Goal: Find contact information: Find contact information

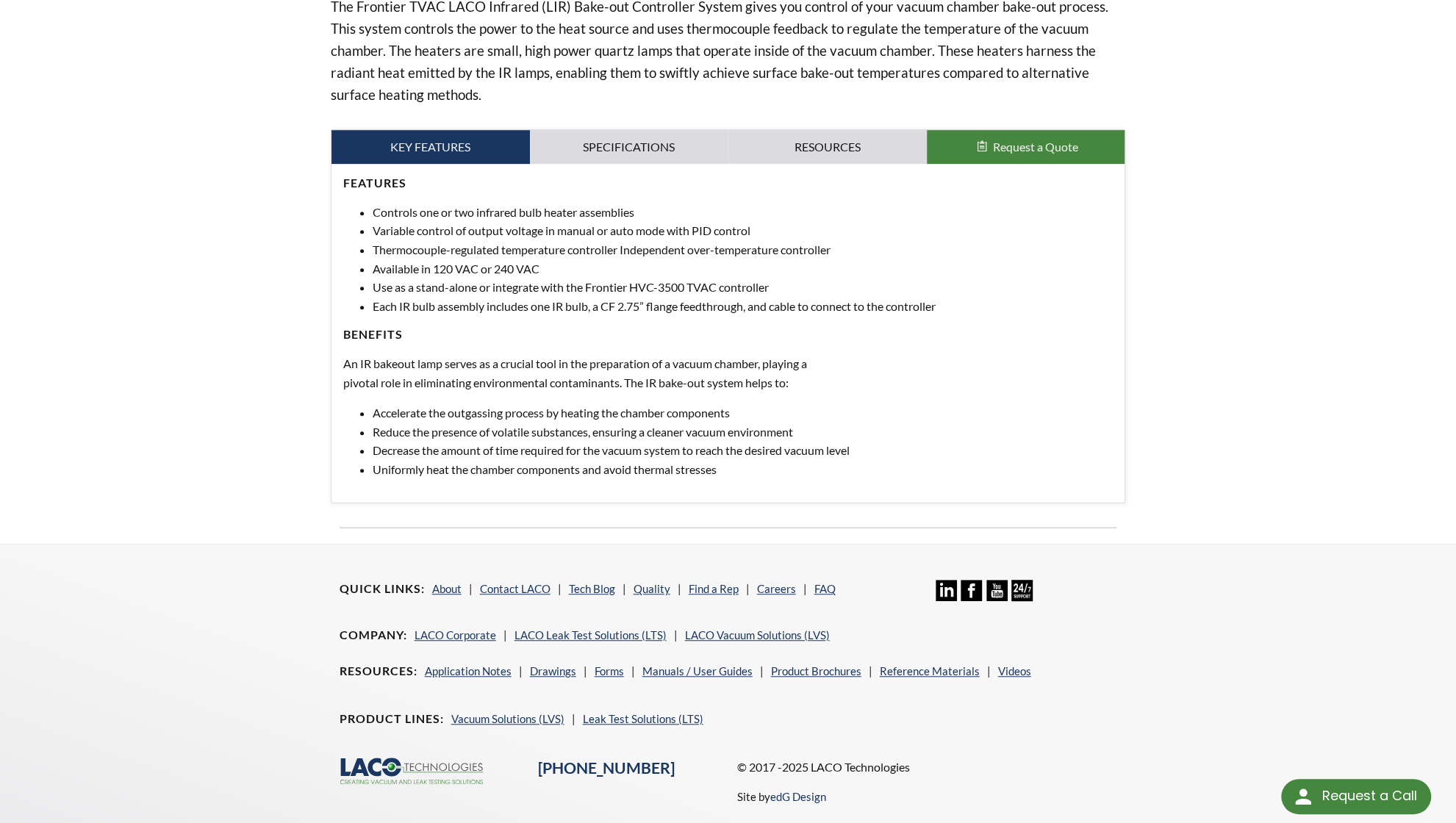
scroll to position [514, 0]
click at [445, 585] on link "About" at bounding box center [447, 587] width 29 height 14
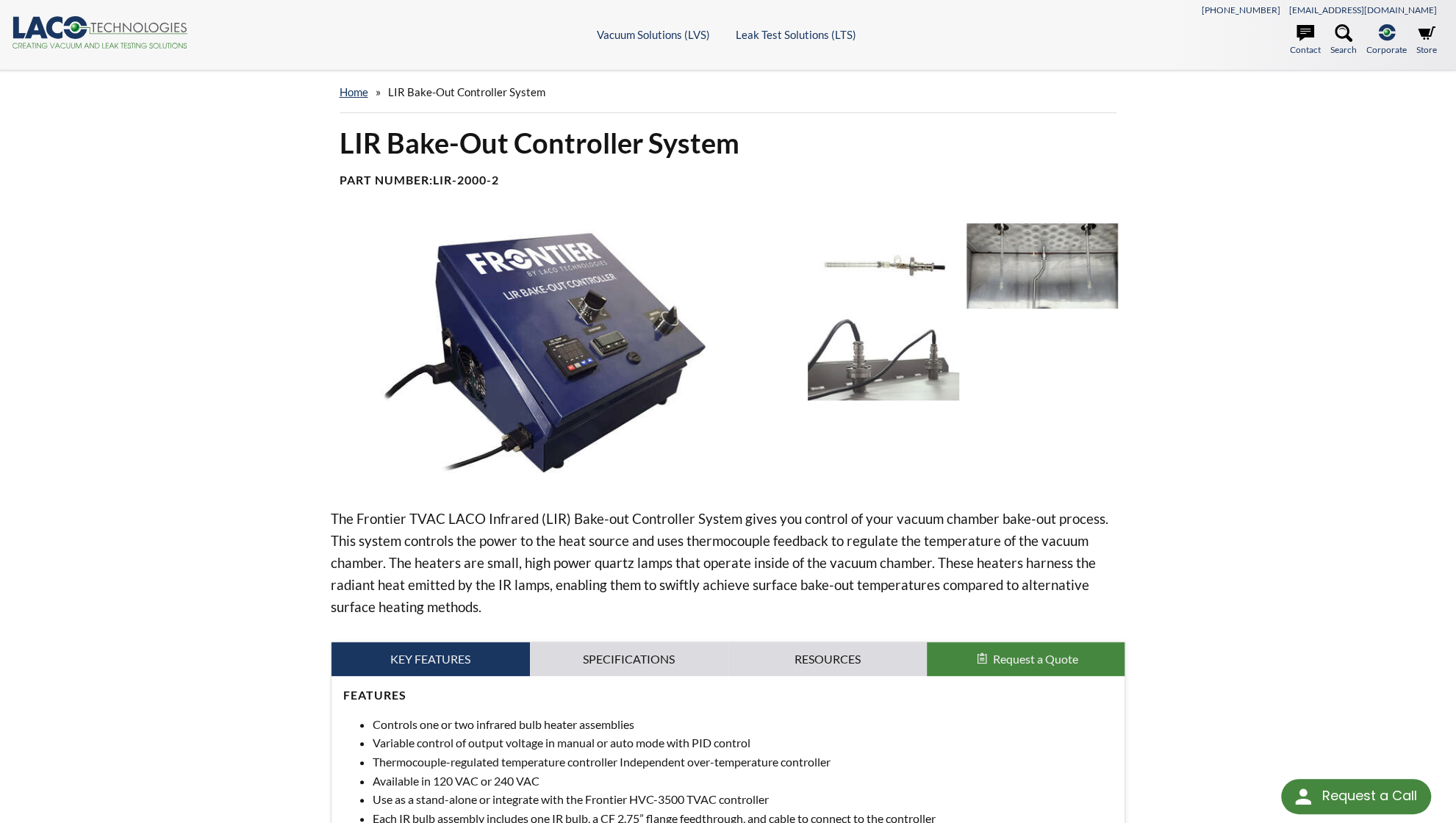
scroll to position [0, 0]
click at [358, 95] on link "home" at bounding box center [354, 93] width 29 height 14
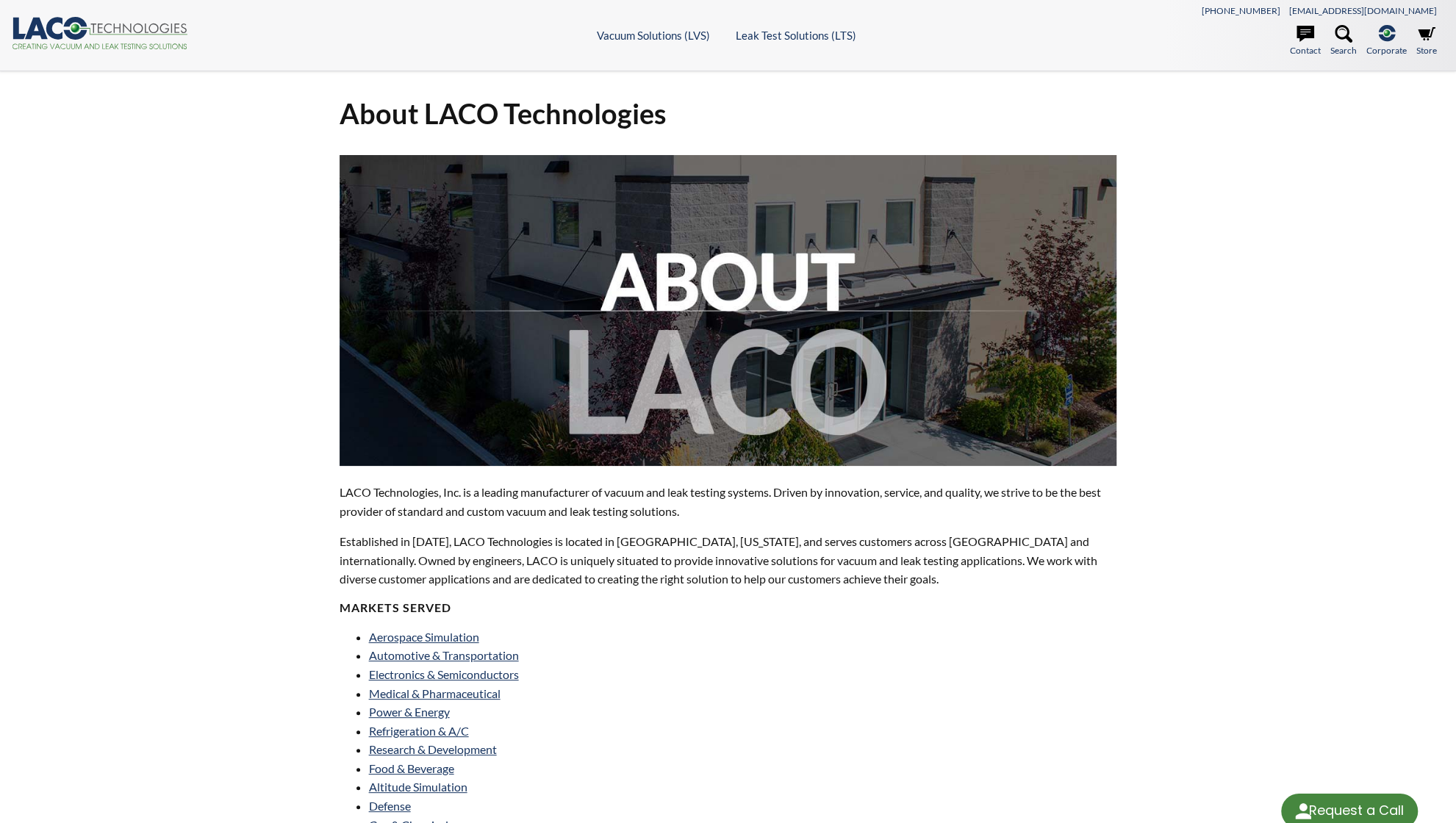
select select "Language Translate Widget"
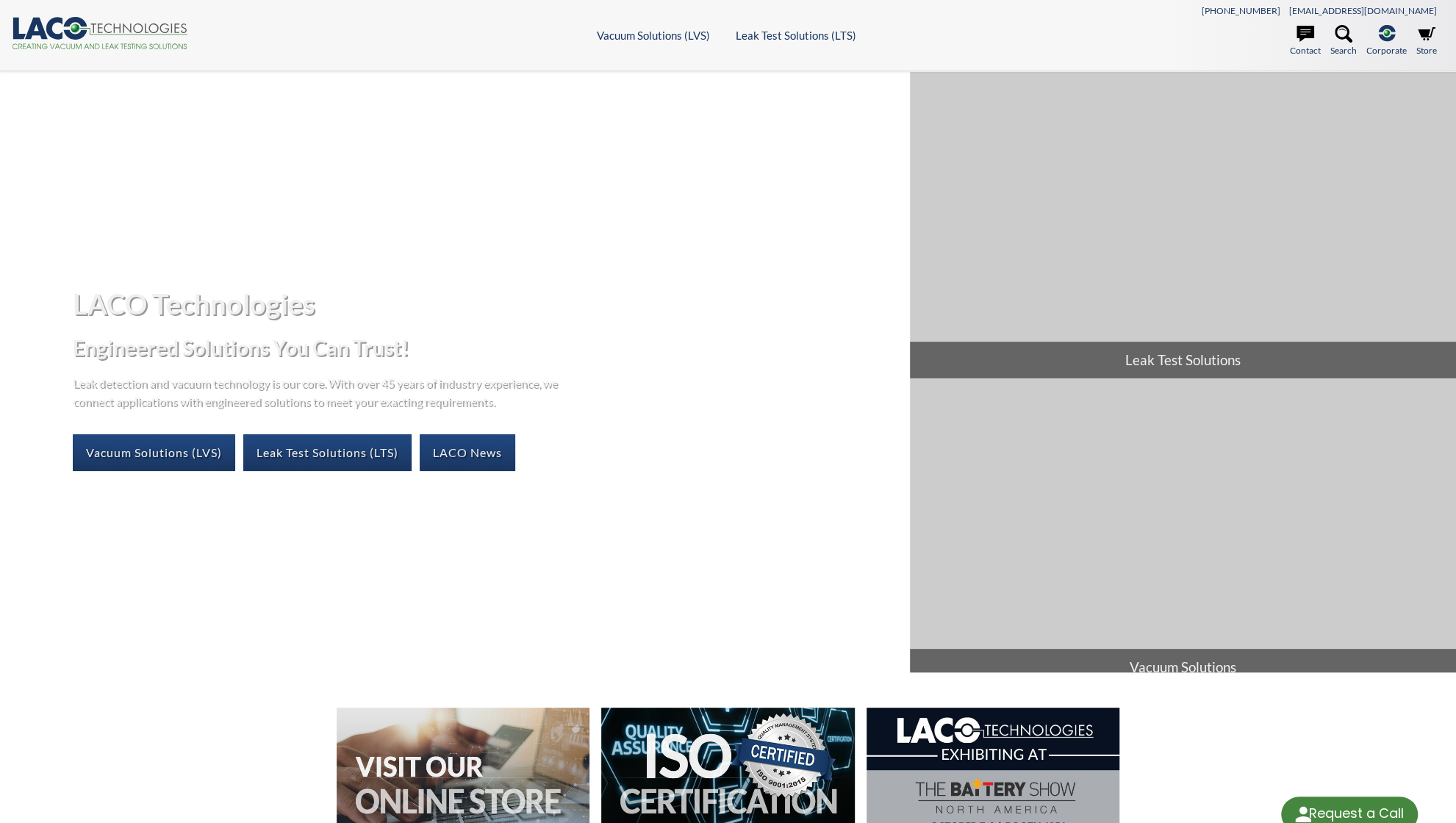
select select "Language Translate Widget"
click at [146, 455] on link "Vacuum Solutions (LVS)" at bounding box center [153, 453] width 162 height 37
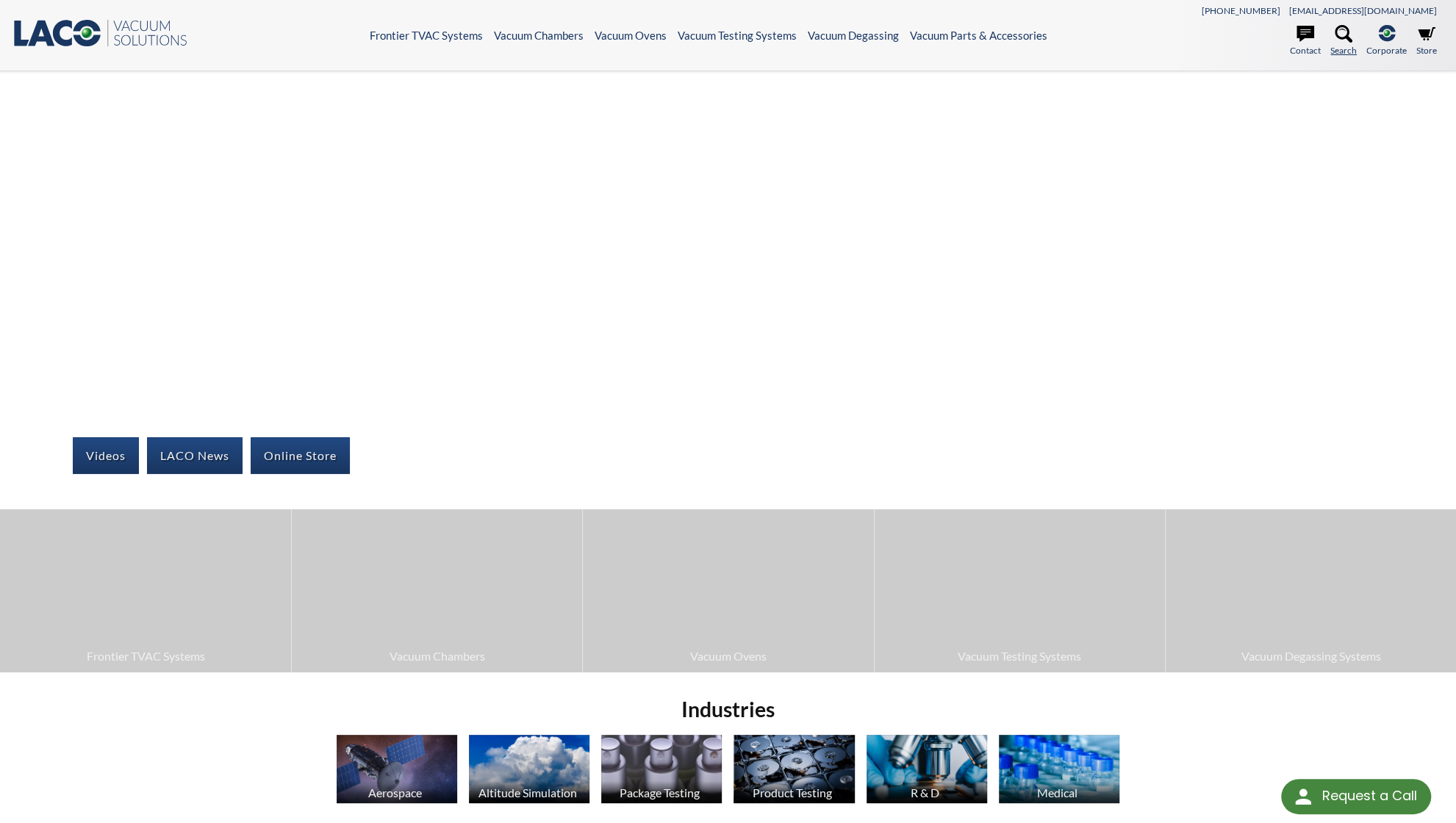
click at [1344, 37] on icon at bounding box center [1344, 33] width 17 height 17
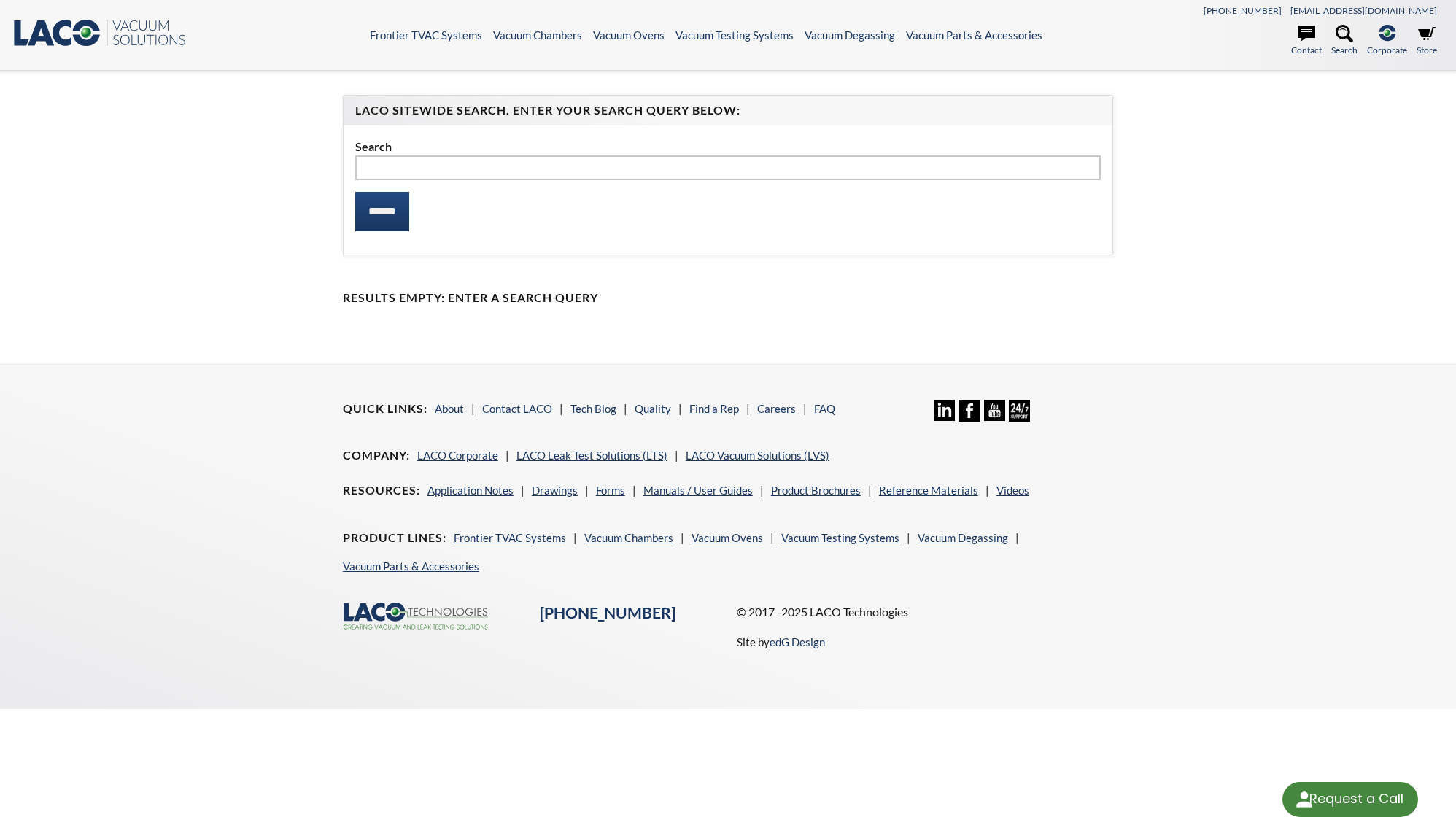
select select "Language Translate Widget"
type input "****"
click at [355, 192] on input "******" at bounding box center [382, 211] width 54 height 40
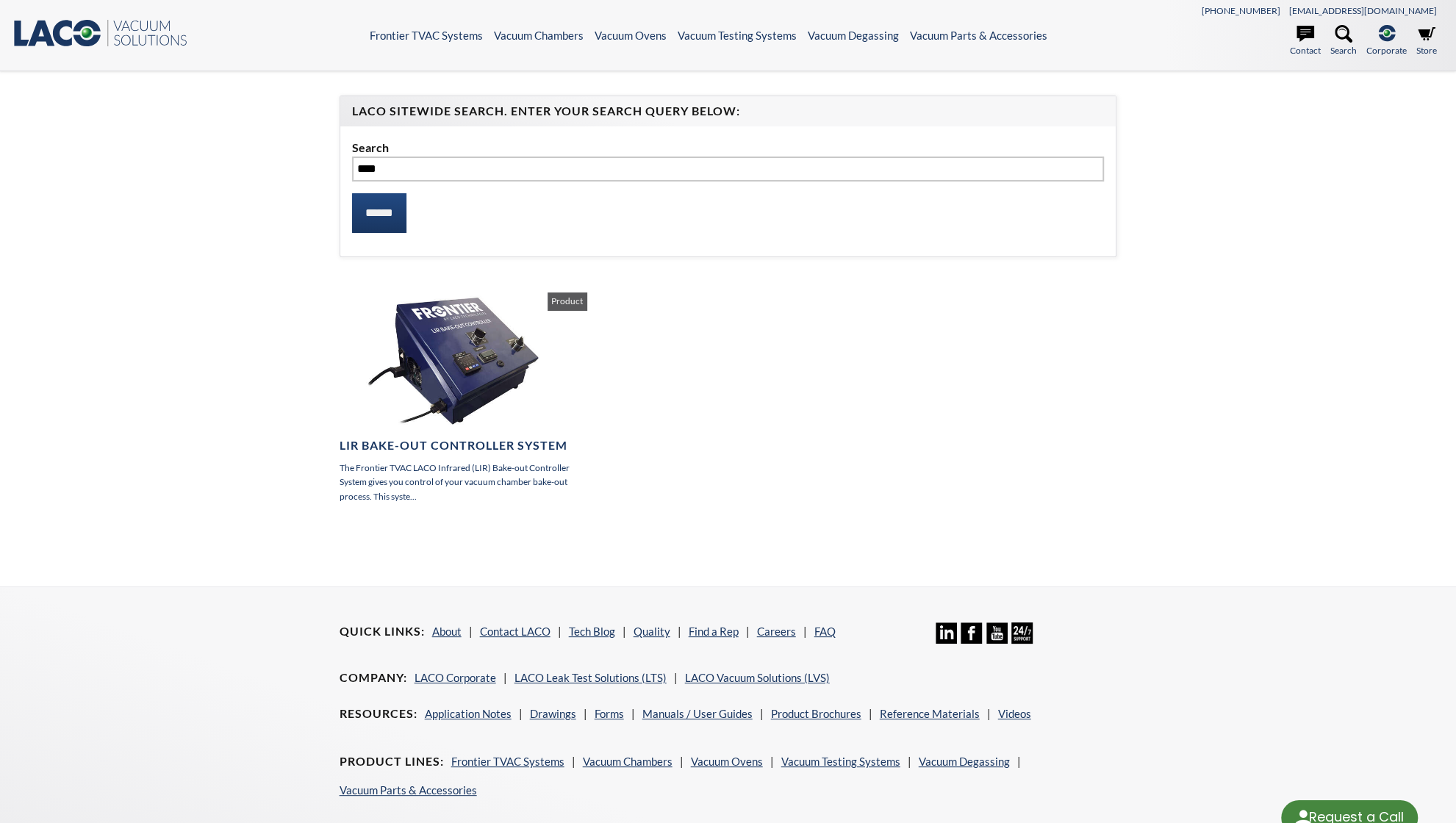
select select "Language Translate Widget"
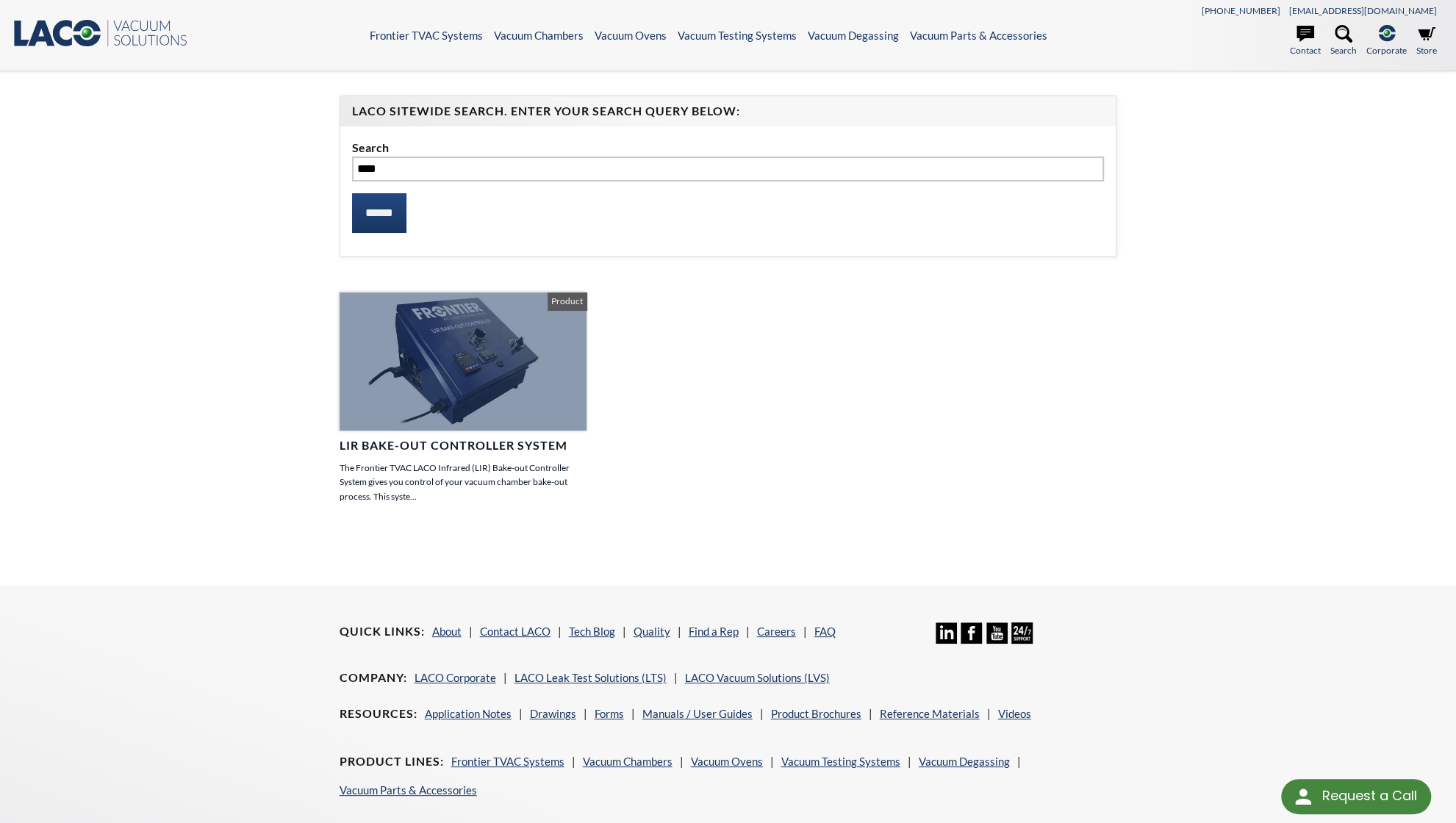
click at [485, 442] on h4 "LIR Bake-Out Controller System" at bounding box center [463, 445] width 248 height 15
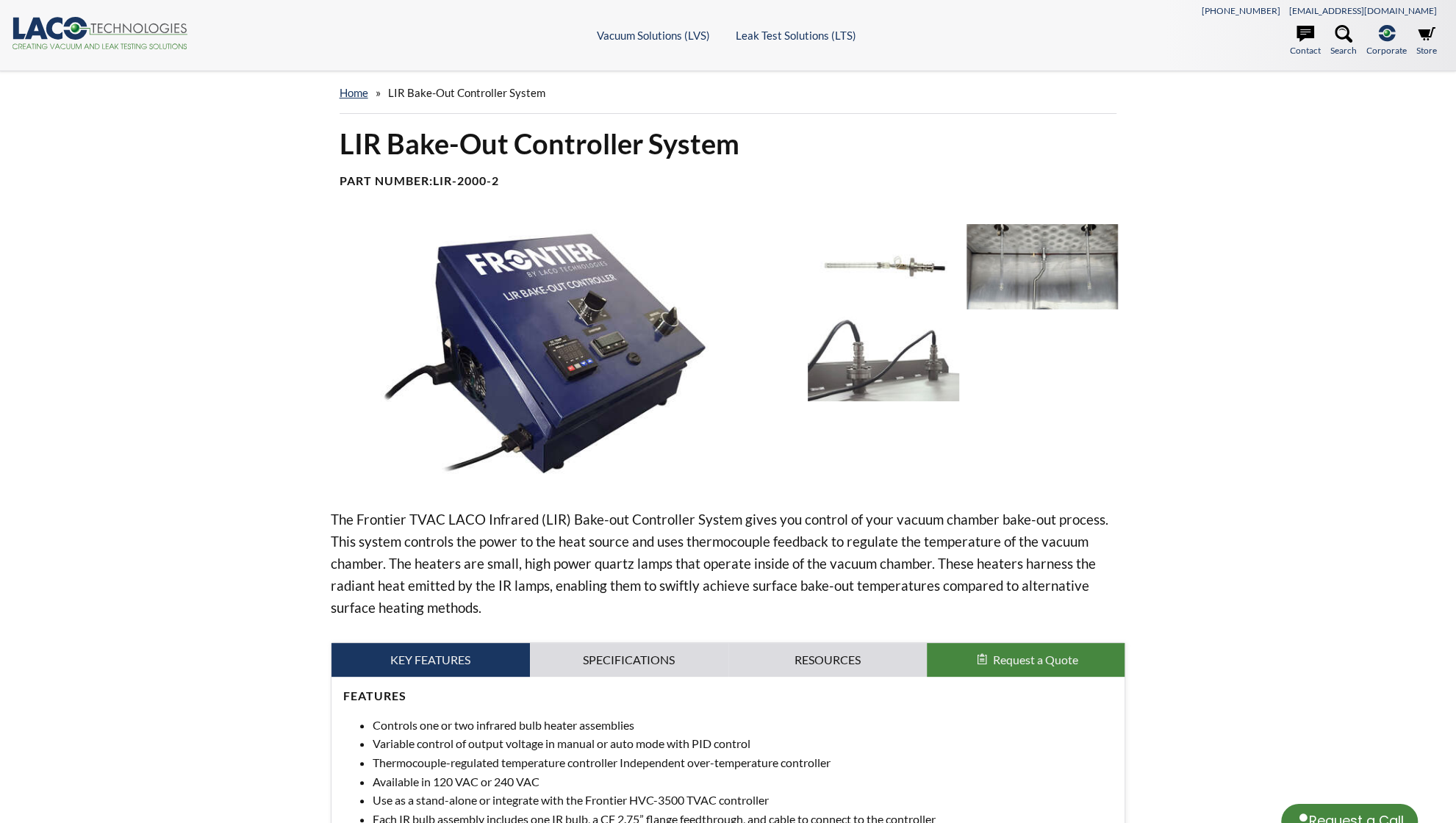
select select "Language Translate Widget"
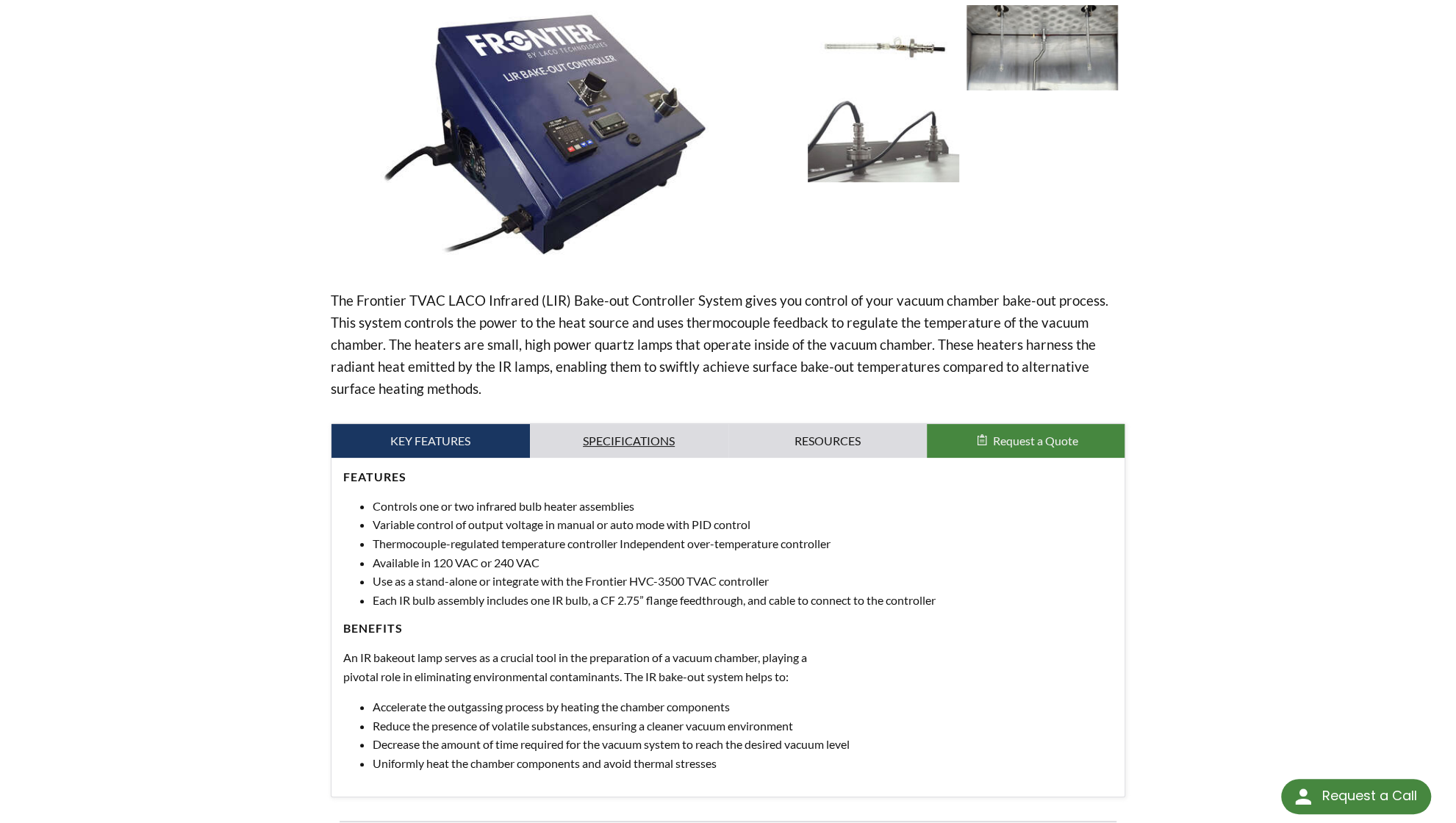
scroll to position [220, 0]
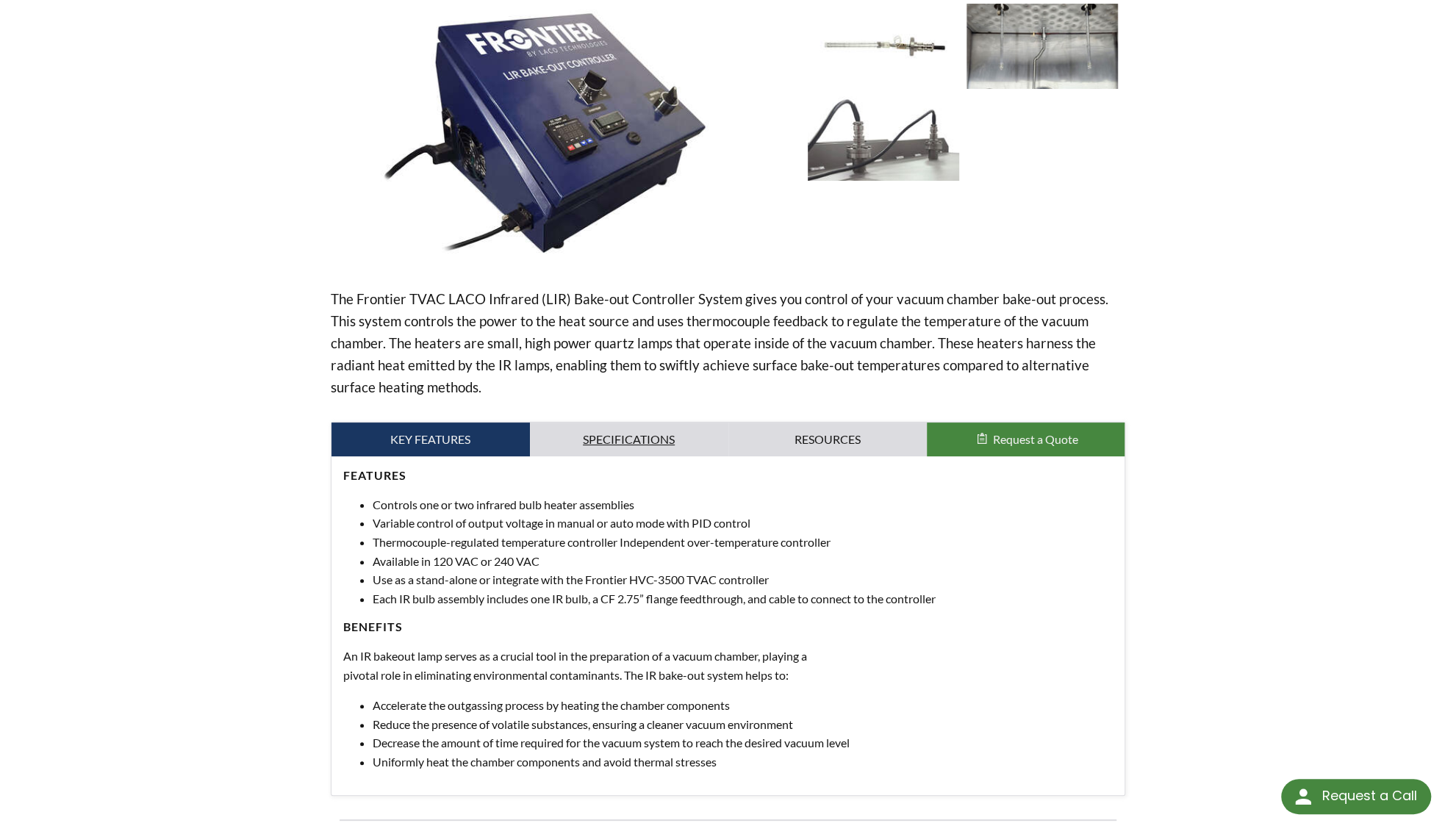
click at [629, 438] on link "Specifications" at bounding box center [629, 439] width 199 height 34
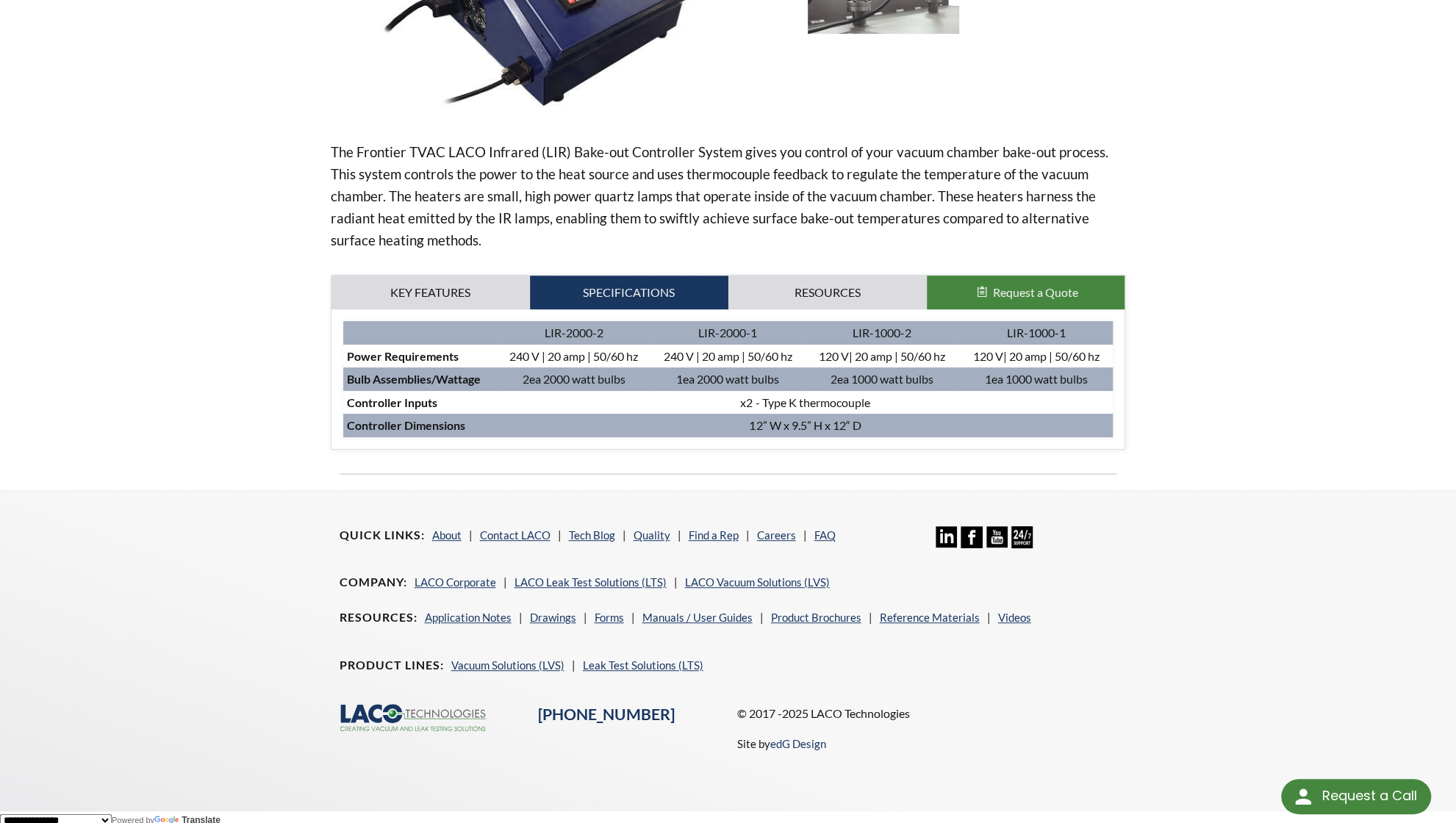
scroll to position [370, 0]
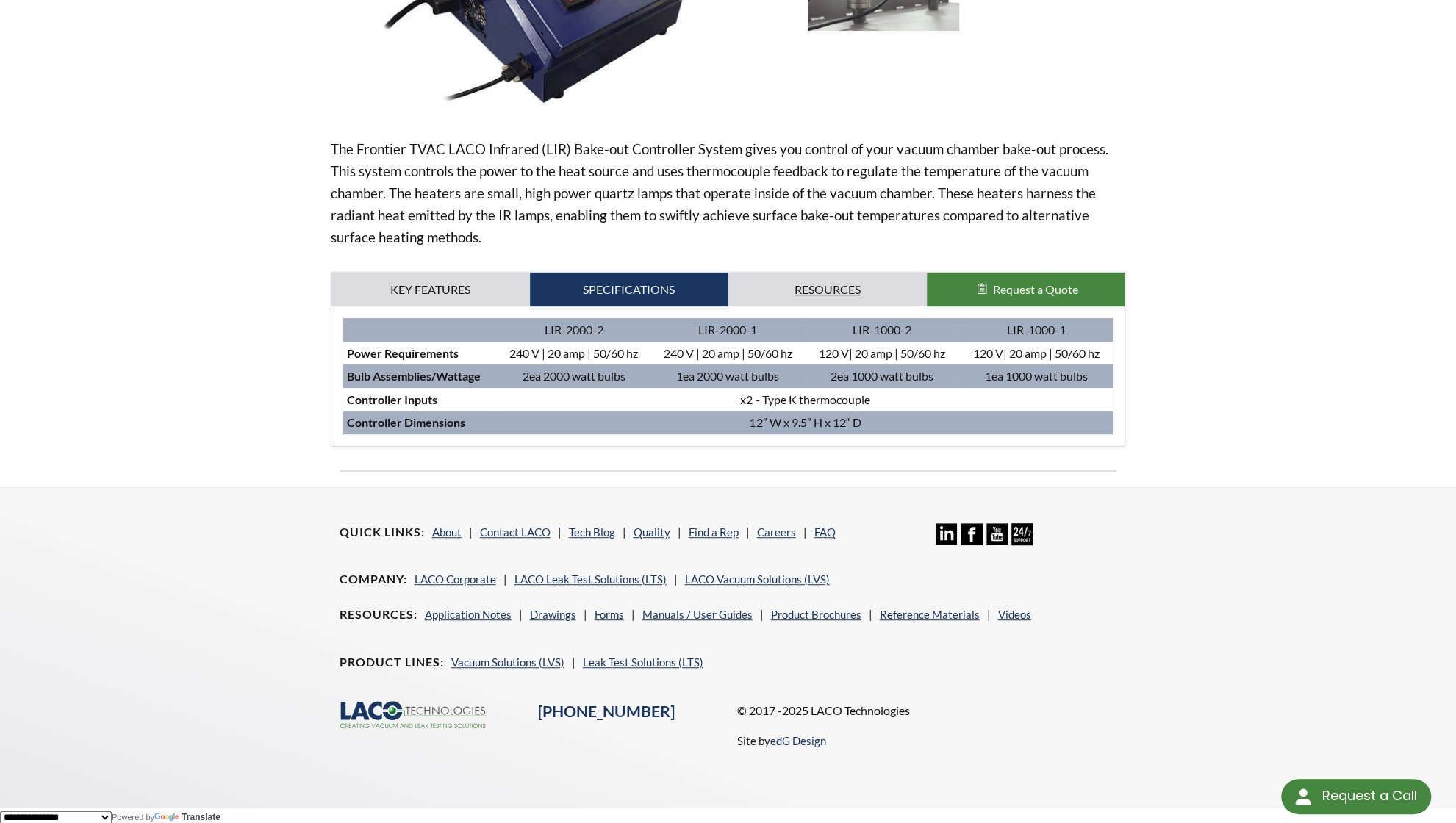
click at [774, 290] on link "Resources" at bounding box center [827, 289] width 199 height 34
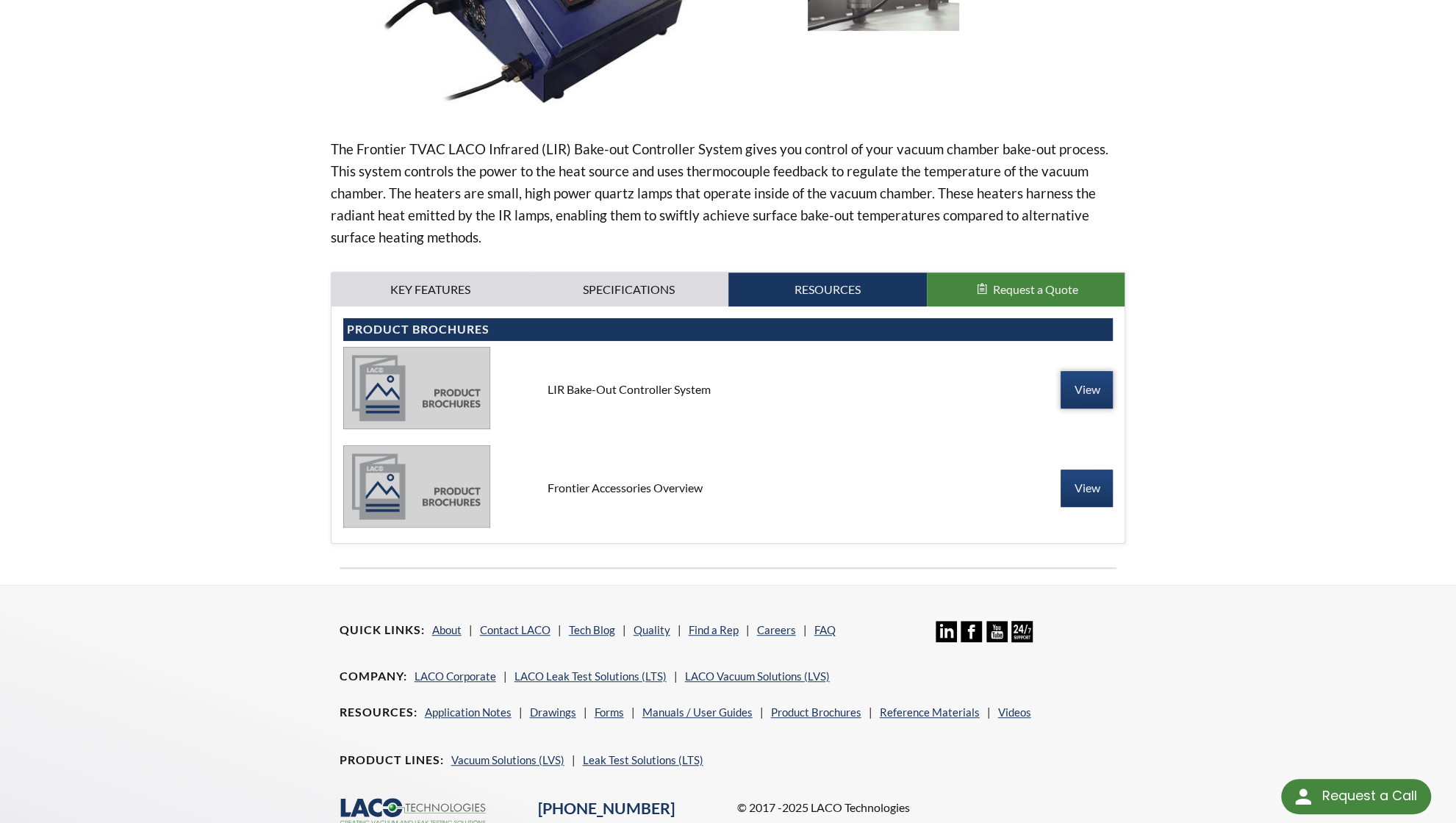
click at [1091, 388] on link "View" at bounding box center [1086, 389] width 52 height 37
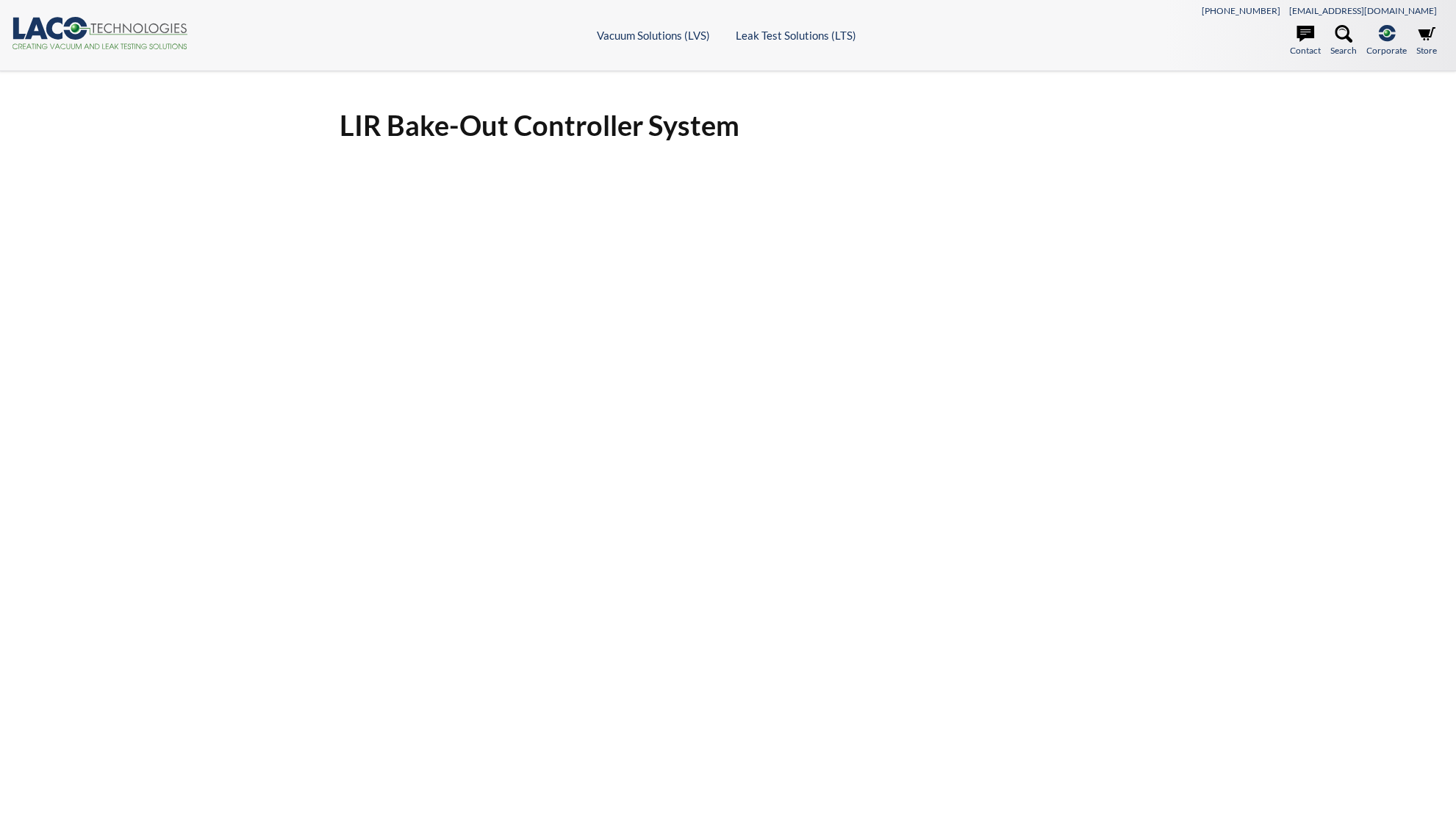
select select "Language Translate Widget"
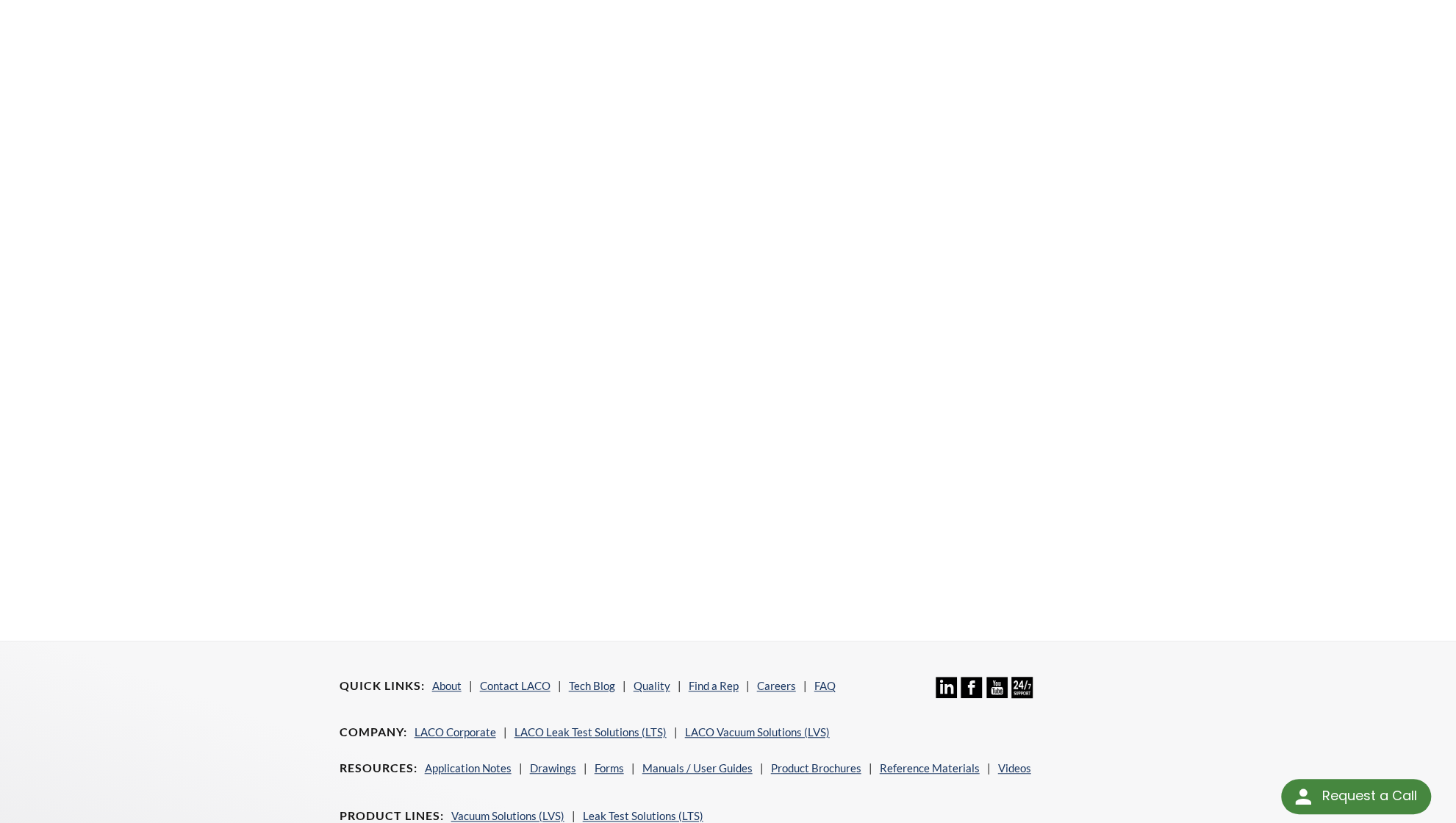
scroll to position [514, 0]
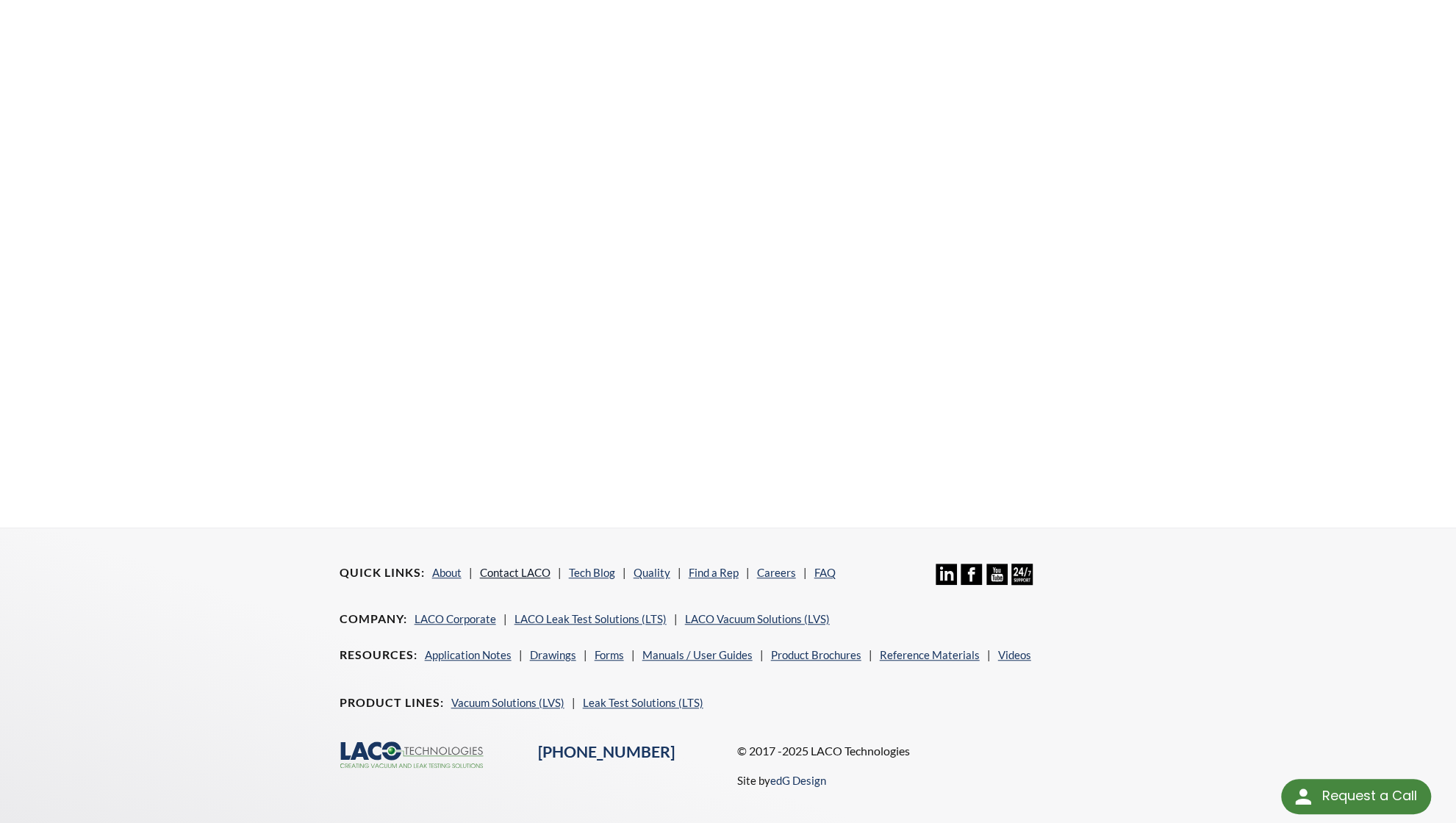
click at [512, 568] on link "Contact LACO" at bounding box center [516, 573] width 71 height 14
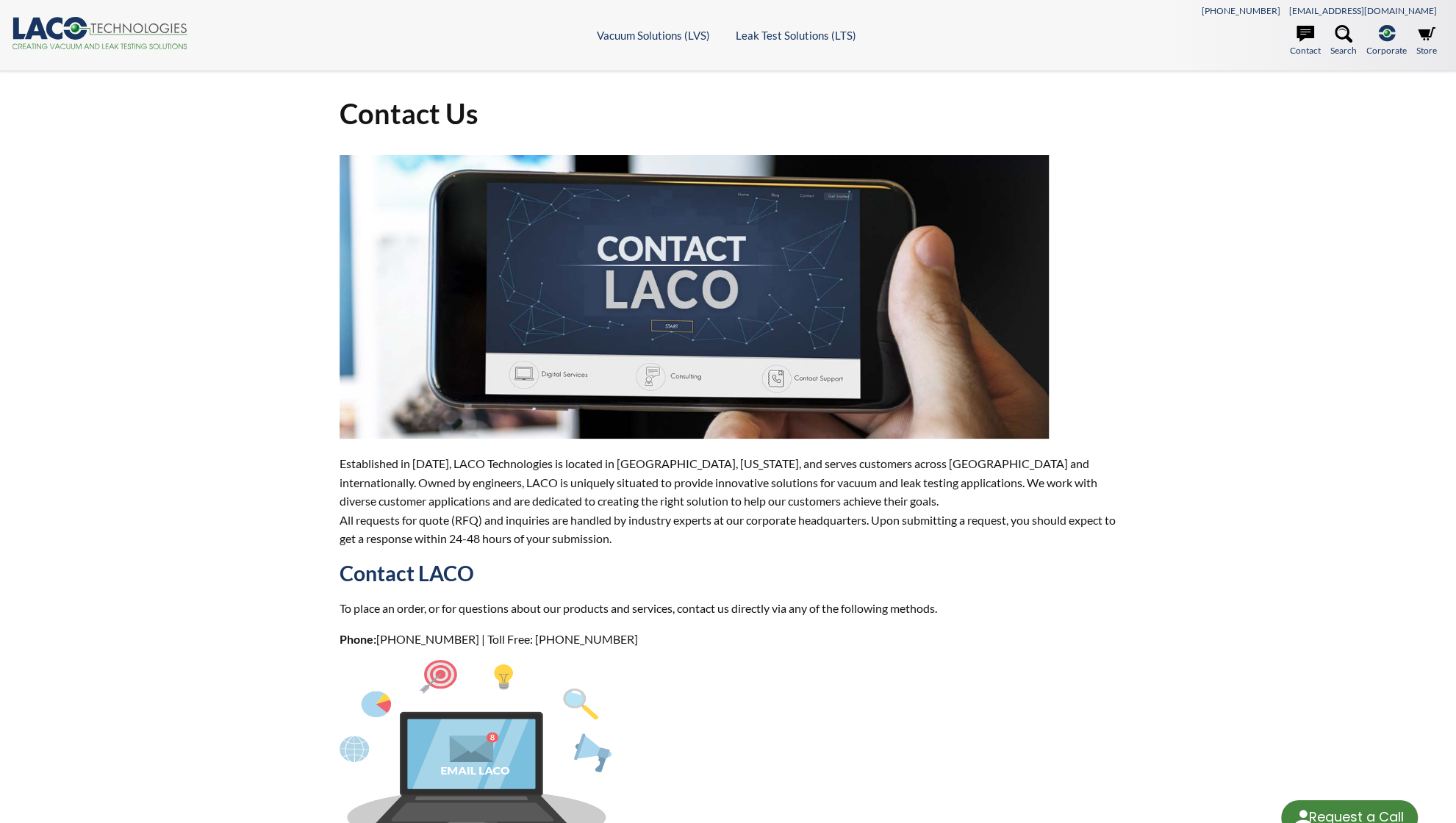
select select "Language Translate Widget"
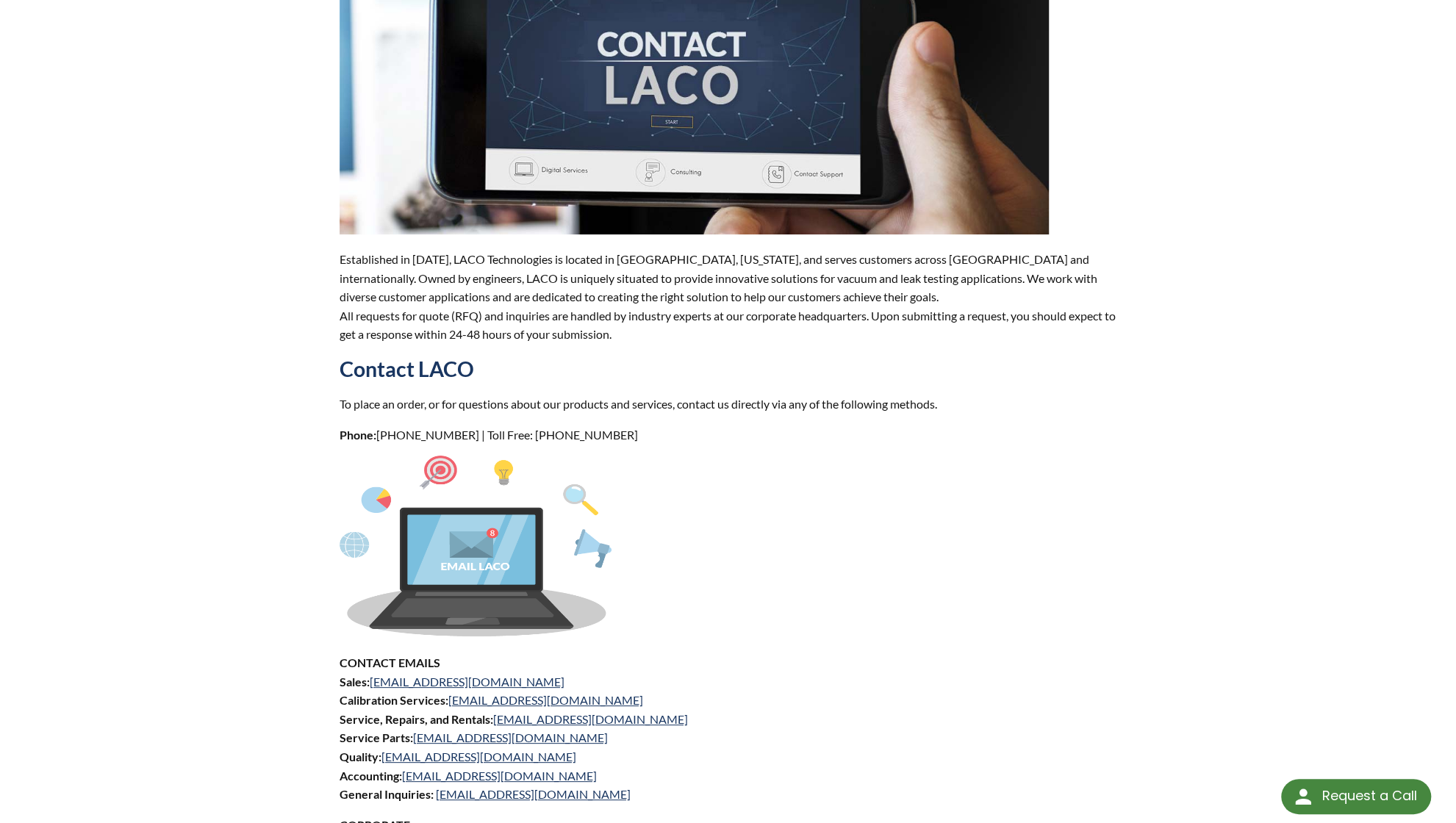
scroll to position [294, 0]
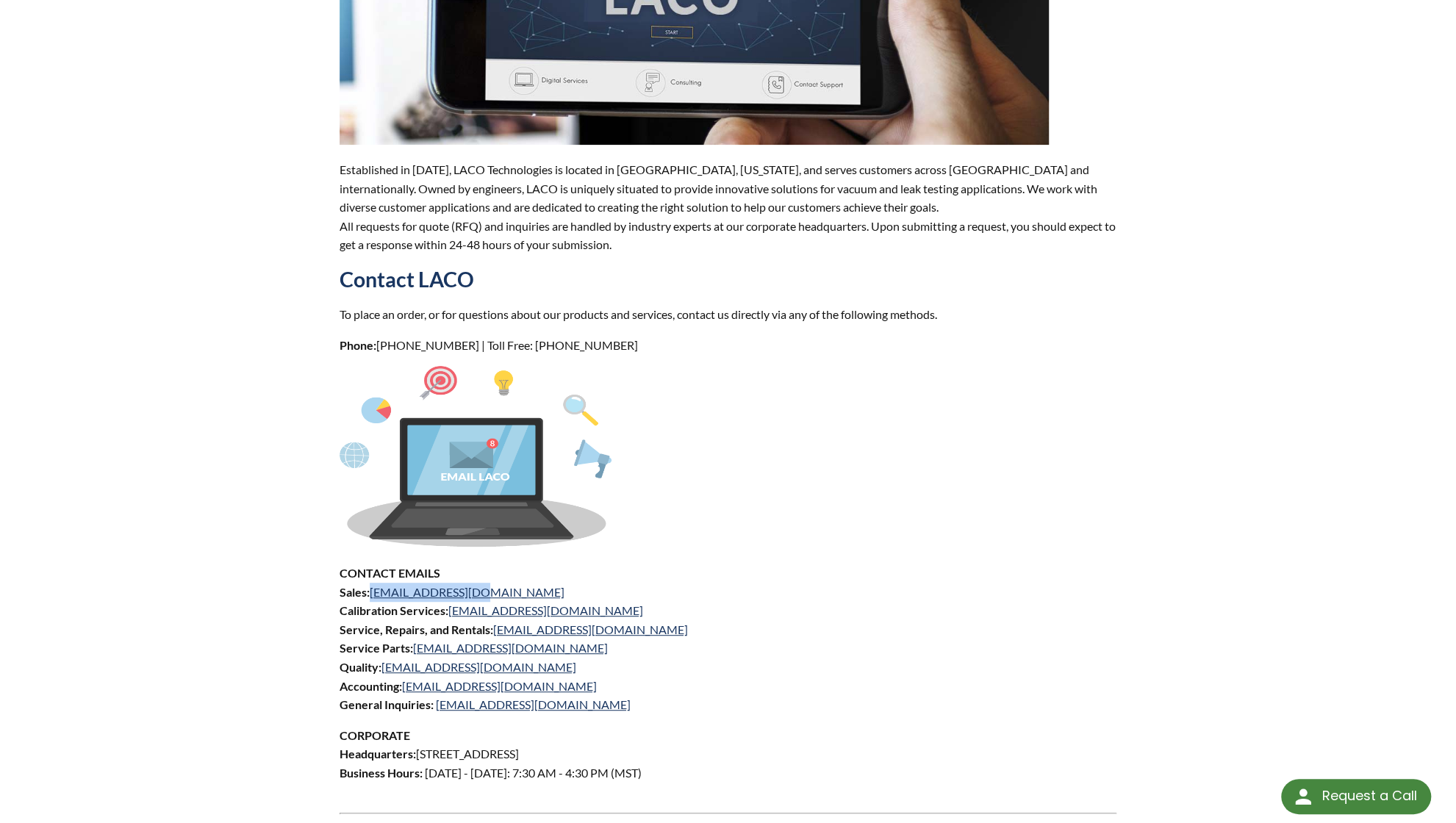
drag, startPoint x: 488, startPoint y: 590, endPoint x: 364, endPoint y: 599, distance: 124.3
click at [372, 599] on p "CONTACT EMAILS Sales: sales@lacotech.com Calibration Services: calibrations@lac…" at bounding box center [728, 639] width 777 height 151
copy link "sales@lacotech.com"
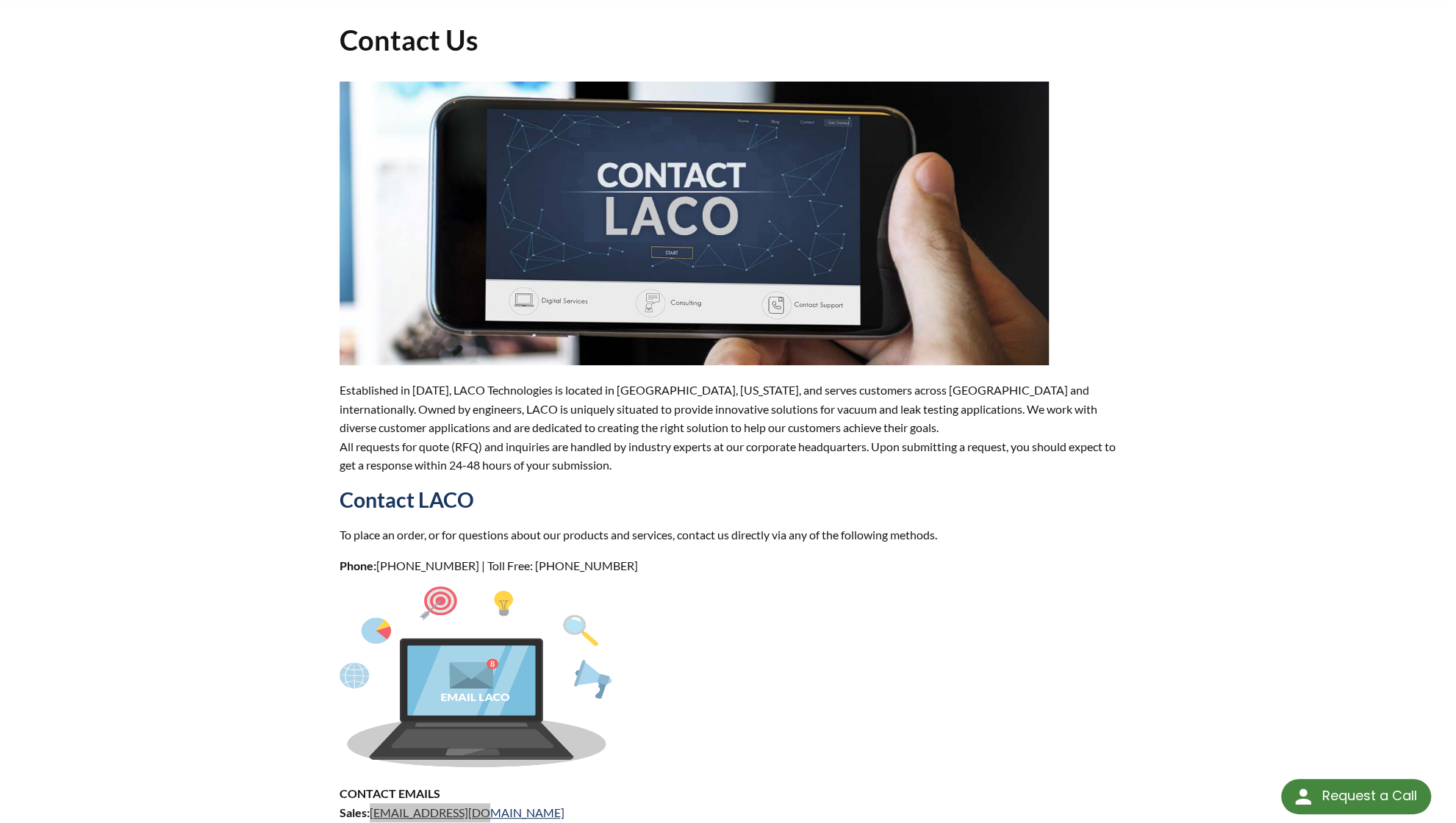
scroll to position [0, 0]
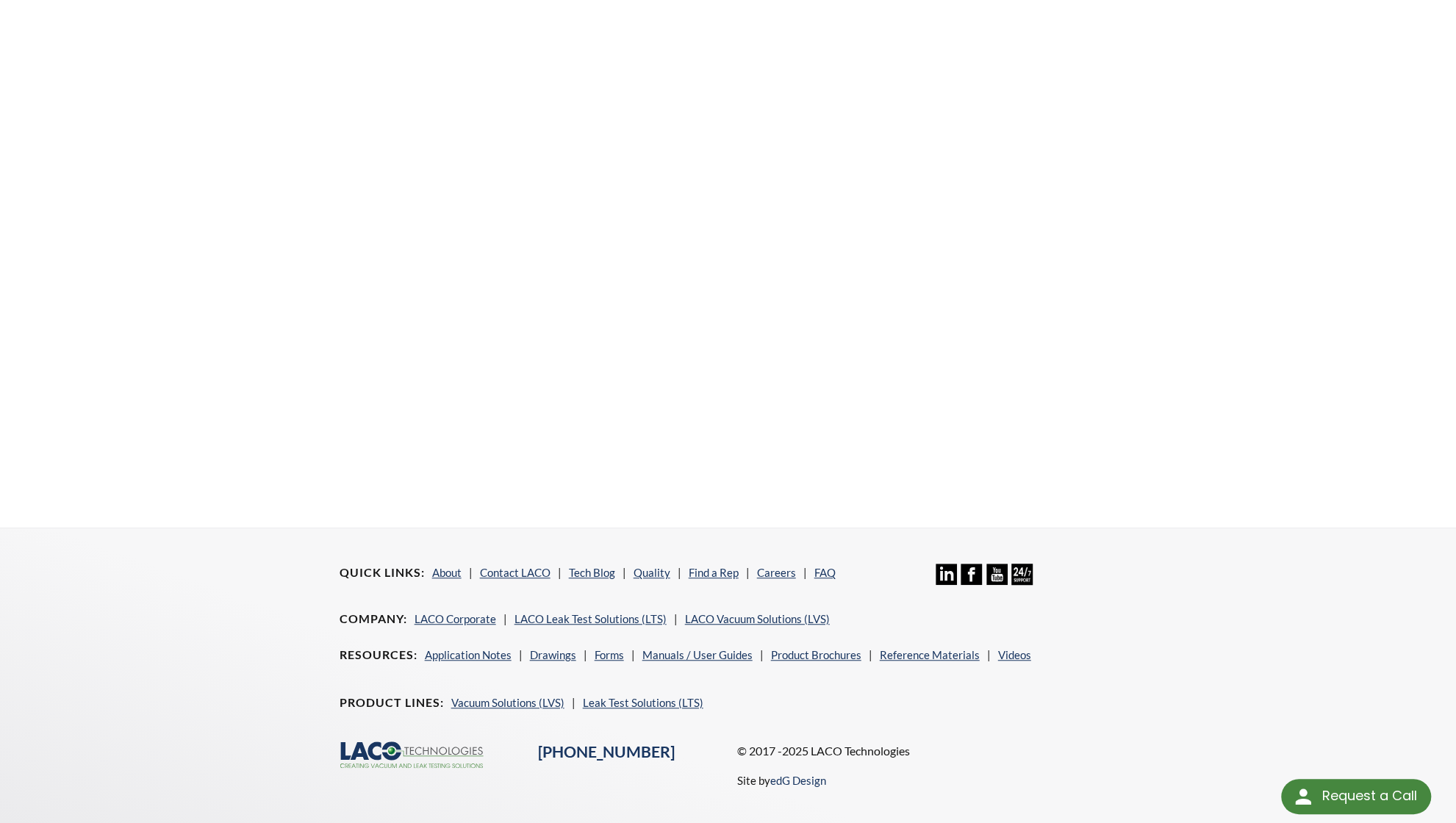
select select "Language Translate Widget"
